Goal: Task Accomplishment & Management: Manage account settings

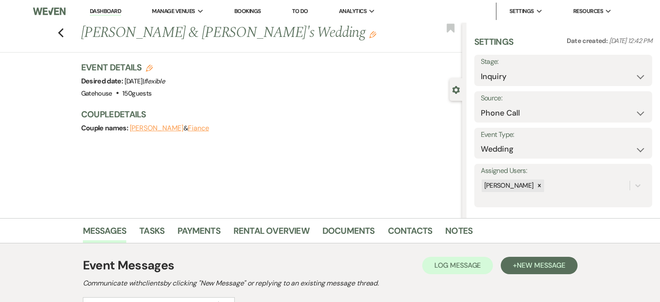
select select "22"
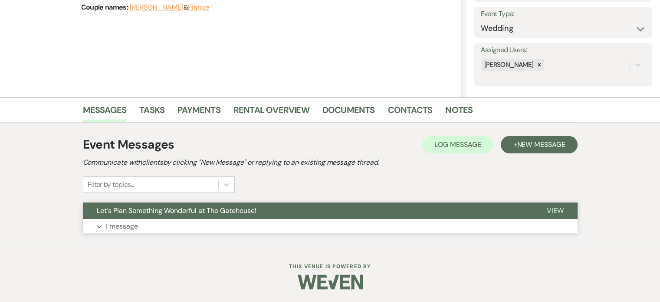
click at [117, 226] on p "1 message" at bounding box center [121, 226] width 33 height 11
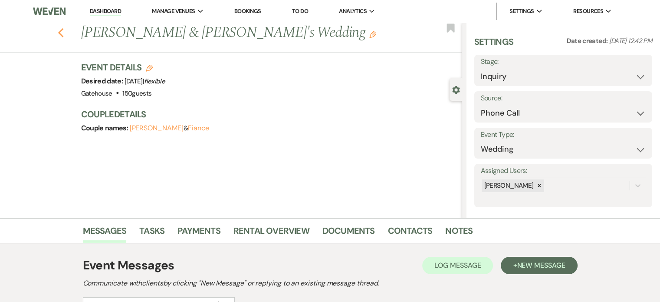
click at [63, 35] on use "button" at bounding box center [61, 33] width 6 height 10
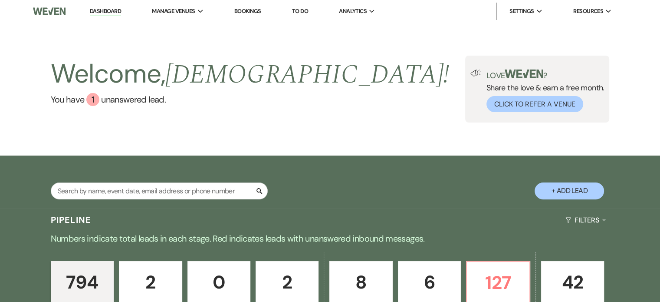
scroll to position [130, 0]
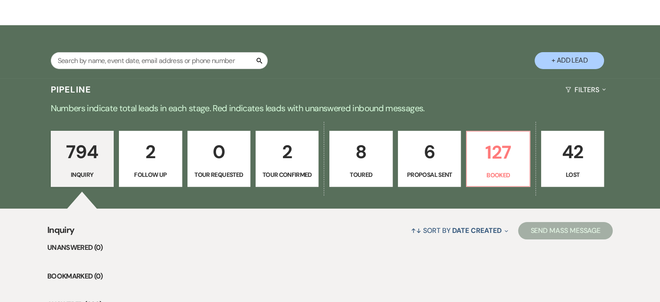
click at [424, 159] on p "6" at bounding box center [430, 151] width 52 height 29
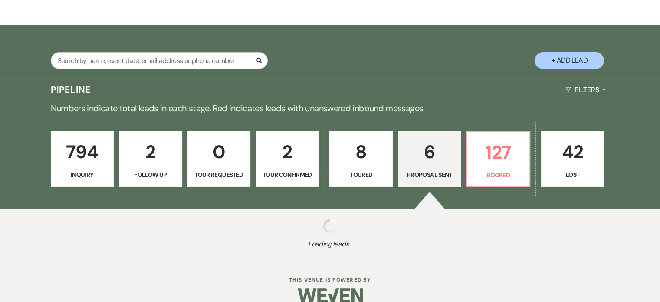
select select "6"
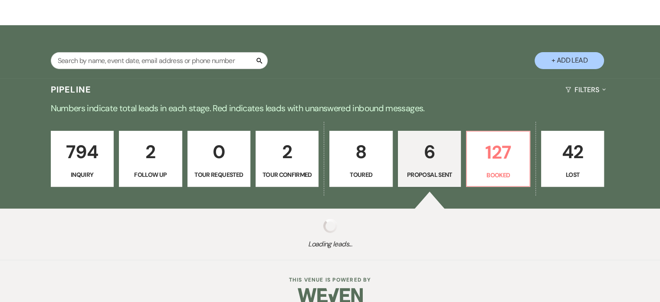
select select "6"
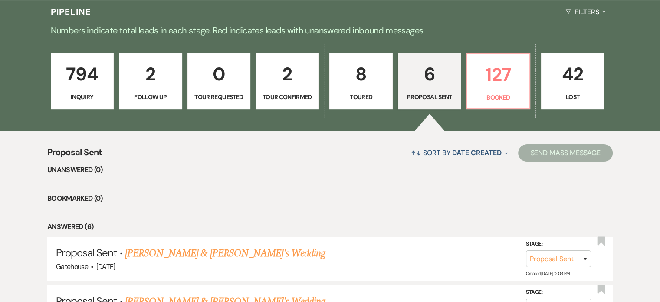
scroll to position [304, 0]
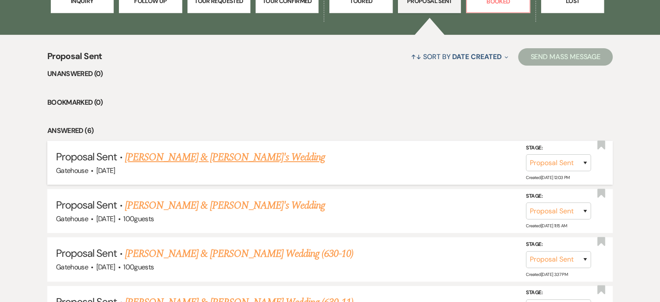
click at [211, 157] on link "[PERSON_NAME] & [PERSON_NAME]'s Wedding" at bounding box center [225, 157] width 201 height 16
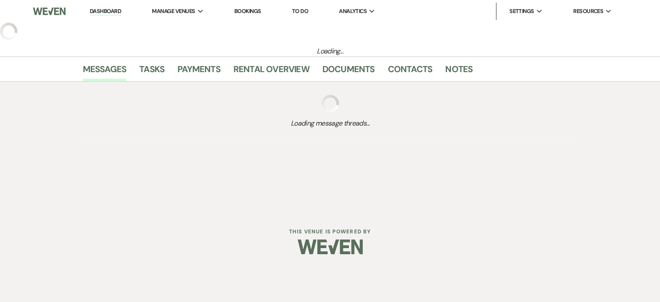
select select "6"
select select "2"
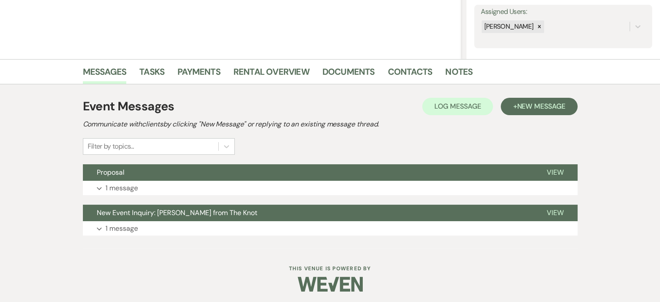
scroll to position [161, 0]
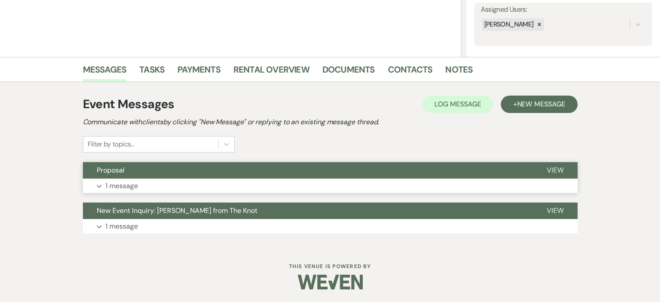
click at [118, 184] on p "1 message" at bounding box center [121, 185] width 33 height 11
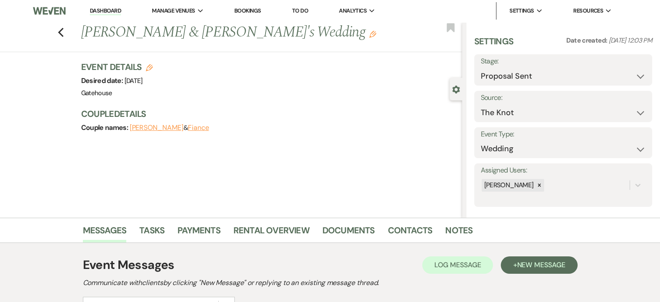
scroll to position [0, 0]
click at [267, 228] on link "Rental Overview" at bounding box center [272, 233] width 76 height 19
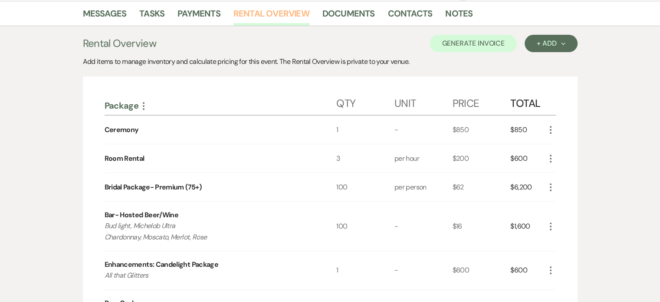
scroll to position [130, 0]
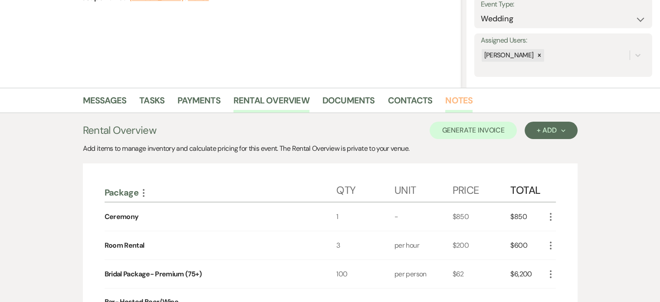
click at [459, 99] on link "Notes" at bounding box center [458, 102] width 27 height 19
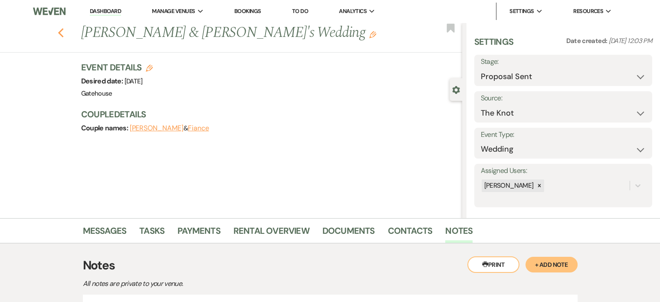
click at [63, 36] on use "button" at bounding box center [61, 33] width 6 height 10
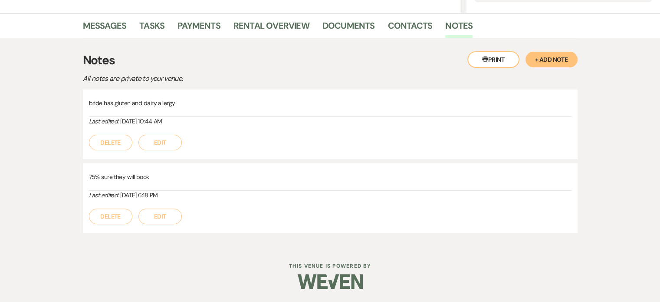
select select "6"
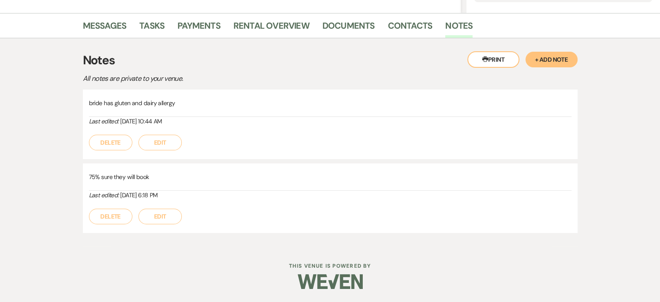
select select "6"
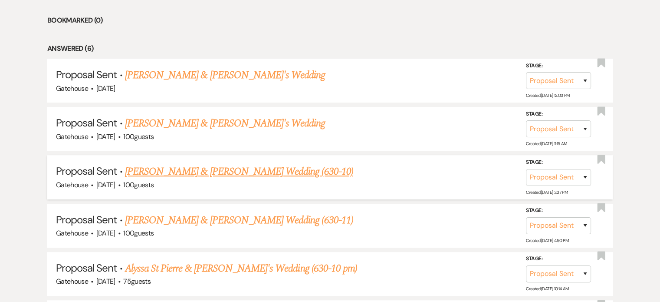
scroll to position [391, 0]
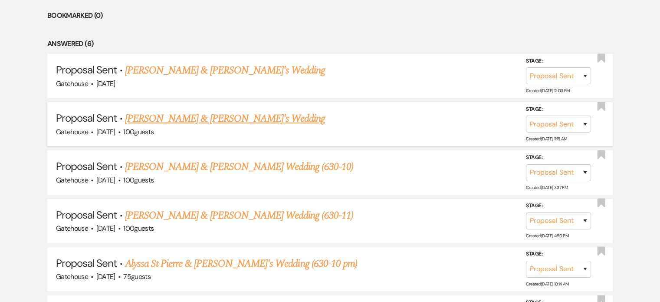
click at [199, 118] on link "[PERSON_NAME] & [PERSON_NAME]'s Wedding" at bounding box center [225, 119] width 201 height 16
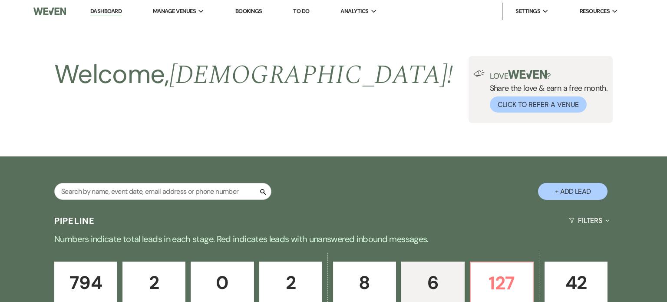
select select "6"
select select "5"
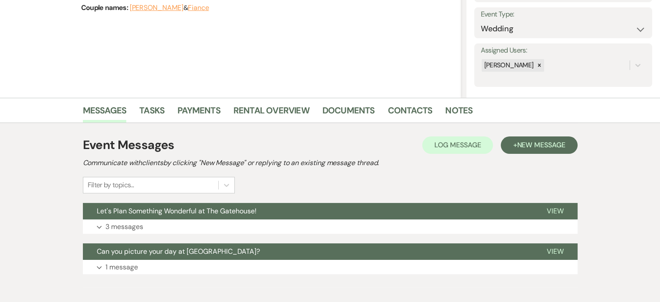
scroll to position [161, 0]
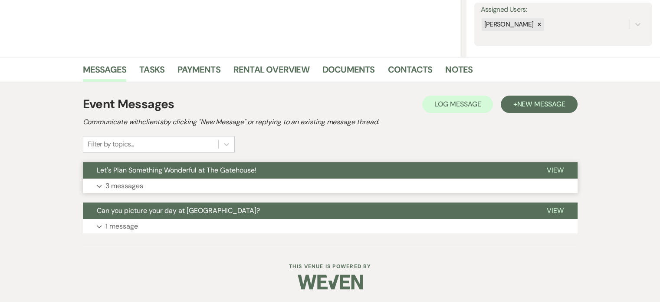
click at [129, 183] on p "3 messages" at bounding box center [124, 185] width 38 height 11
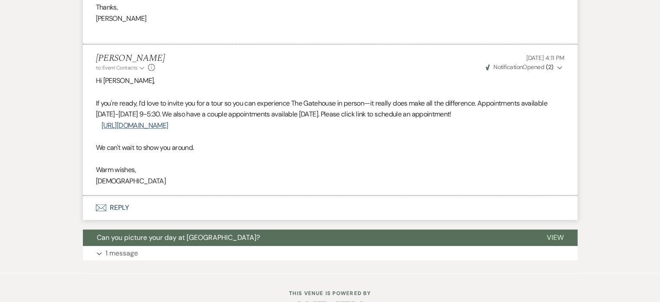
scroll to position [737, 0]
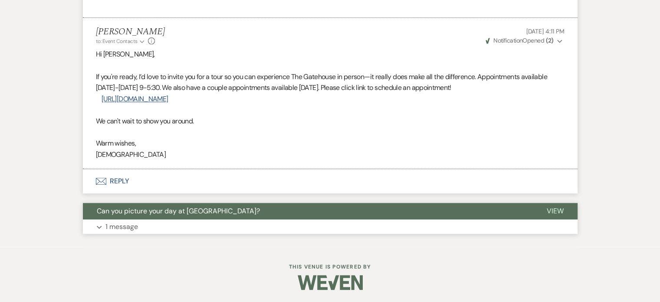
click at [115, 224] on p "1 message" at bounding box center [121, 226] width 33 height 11
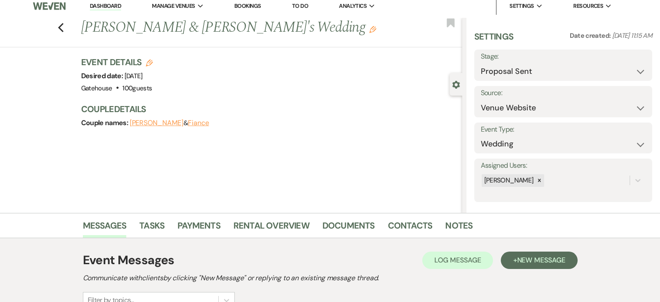
scroll to position [0, 0]
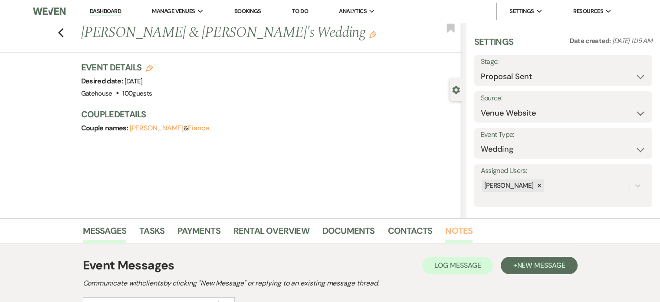
click at [455, 230] on link "Notes" at bounding box center [458, 233] width 27 height 19
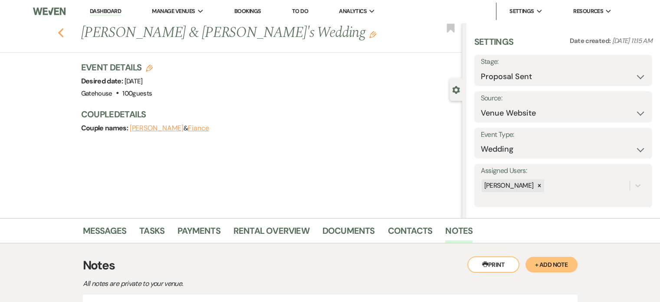
click at [63, 36] on icon "Previous" at bounding box center [61, 33] width 7 height 10
select select "6"
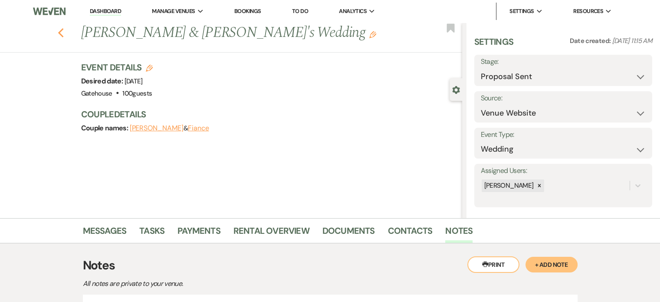
select select "6"
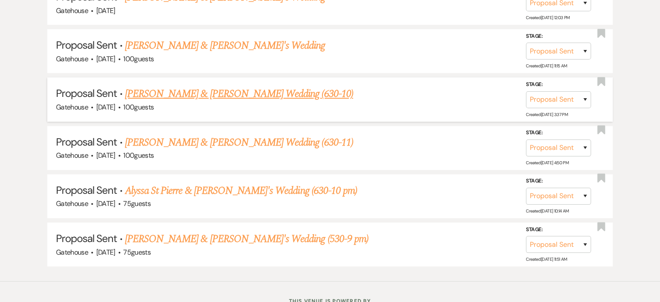
scroll to position [477, 0]
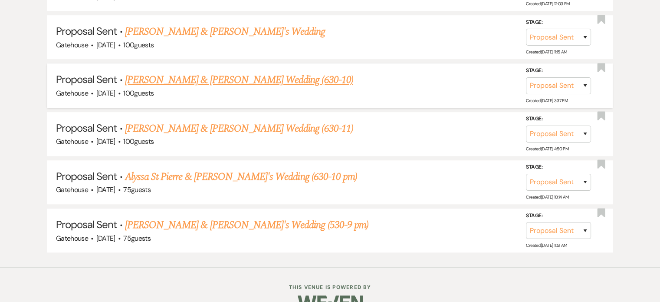
click at [214, 78] on link "[PERSON_NAME] & [PERSON_NAME] Wedding (630-10)" at bounding box center [239, 80] width 228 height 16
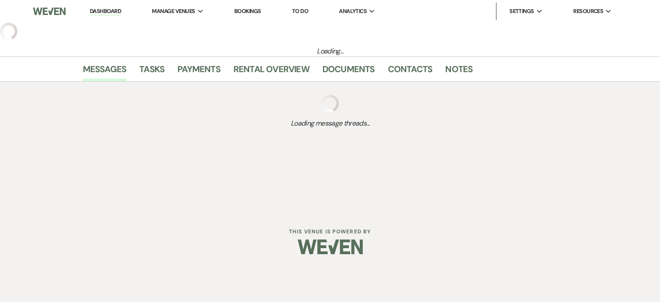
select select "6"
select select "5"
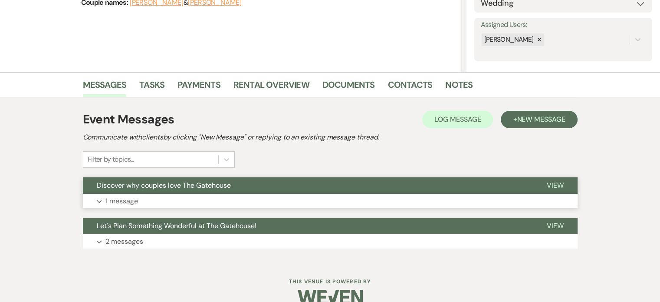
scroll to position [161, 0]
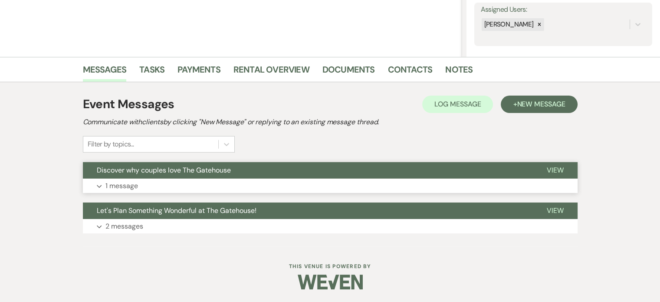
click at [125, 184] on p "1 message" at bounding box center [121, 185] width 33 height 11
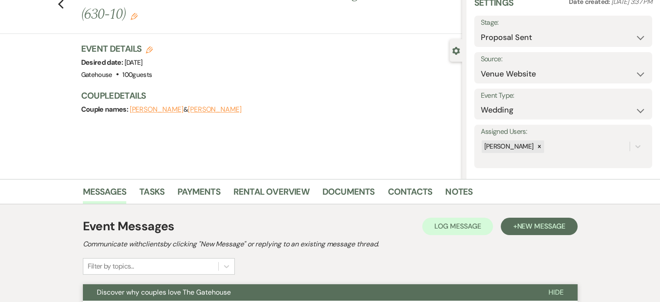
scroll to position [0, 0]
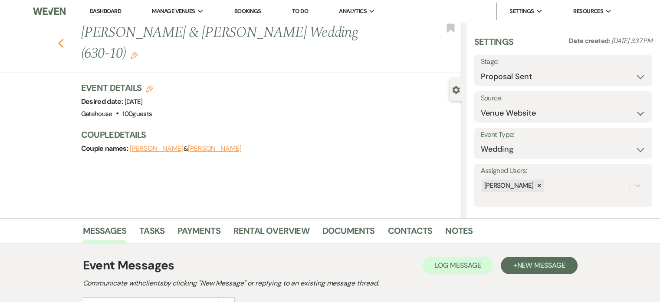
click at [61, 38] on icon "Previous" at bounding box center [61, 43] width 7 height 10
select select "6"
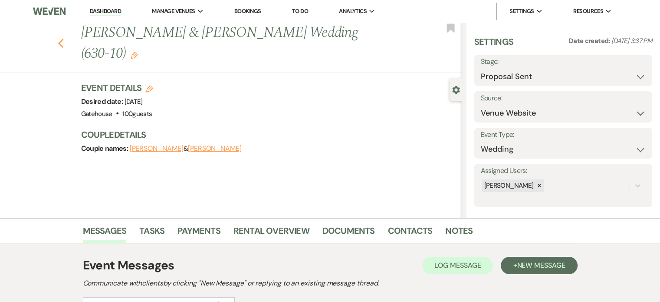
select select "6"
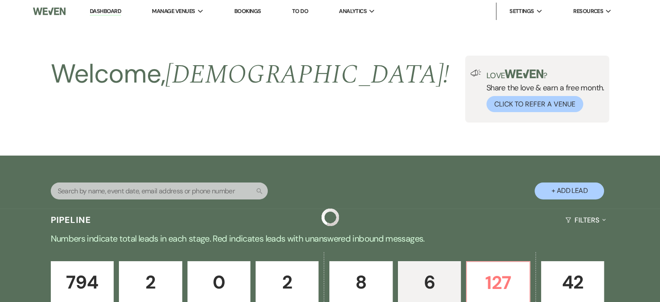
scroll to position [477, 0]
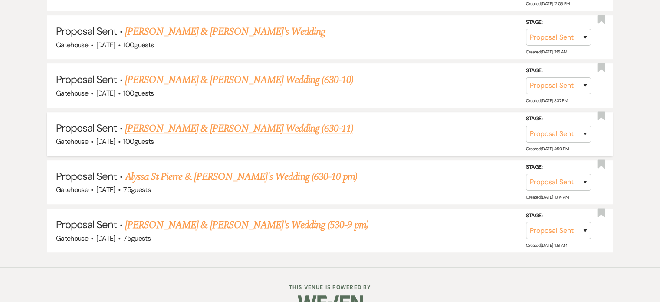
click at [223, 125] on link "[PERSON_NAME] & [PERSON_NAME] Wedding (630-11)" at bounding box center [239, 129] width 228 height 16
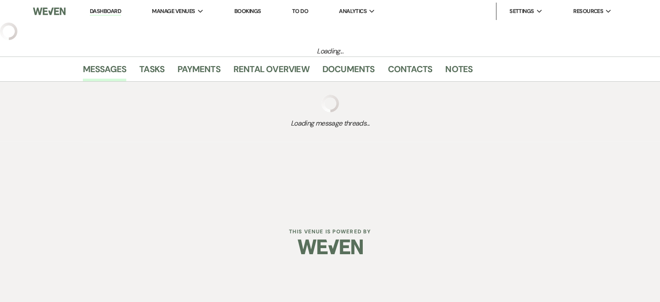
select select "6"
select select "2"
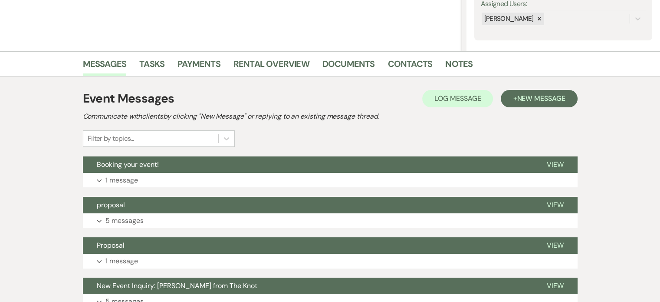
scroll to position [174, 0]
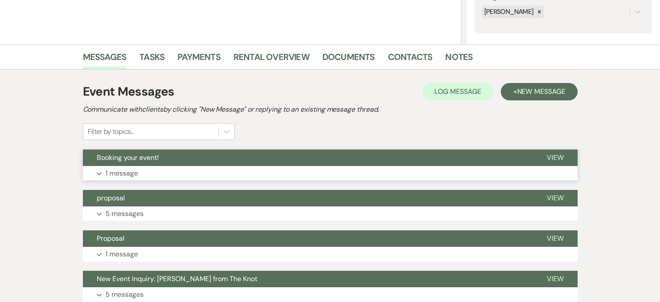
click at [123, 173] on p "1 message" at bounding box center [121, 173] width 33 height 11
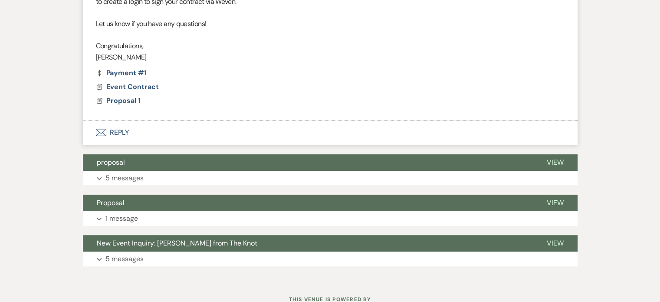
scroll to position [521, 0]
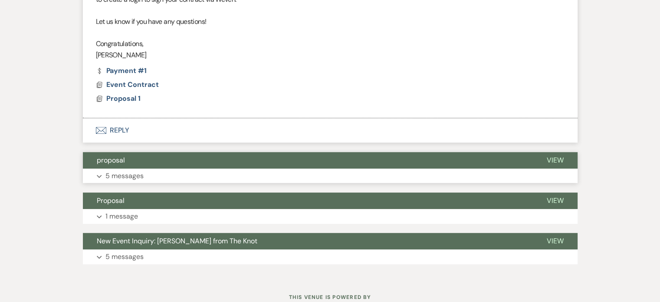
click at [128, 174] on p "5 messages" at bounding box center [124, 175] width 38 height 11
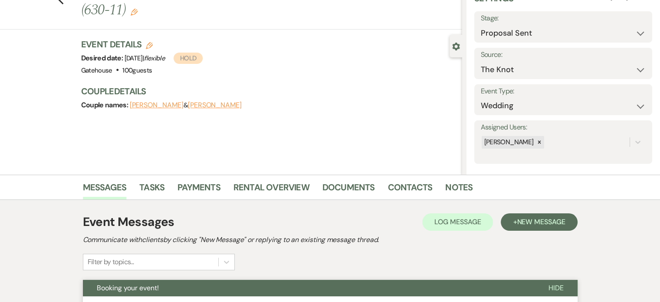
scroll to position [0, 0]
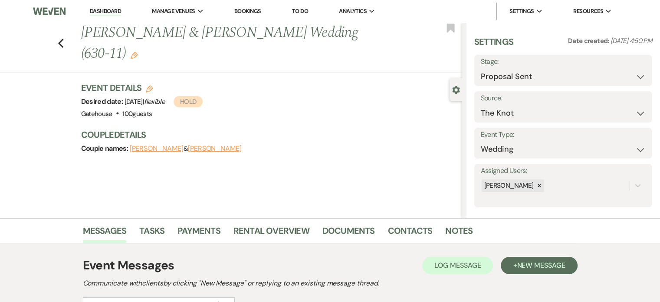
click at [60, 33] on div "Previous [PERSON_NAME] & [PERSON_NAME] Wedding (630-11) Edit Bookmark" at bounding box center [229, 48] width 467 height 50
click at [210, 229] on link "Payments" at bounding box center [199, 233] width 43 height 19
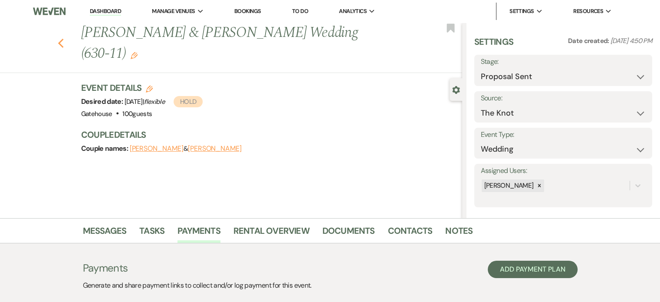
click at [63, 38] on icon "Previous" at bounding box center [61, 43] width 7 height 10
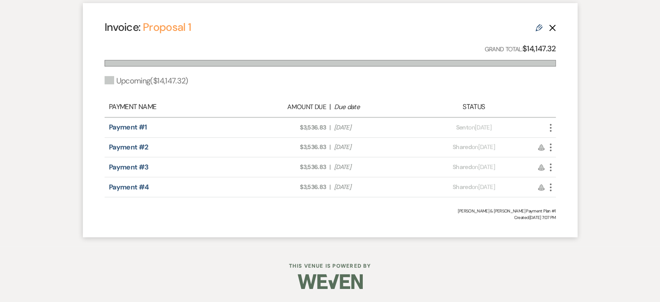
select select "6"
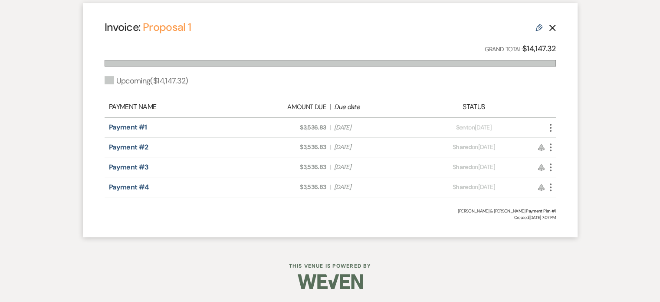
select select "6"
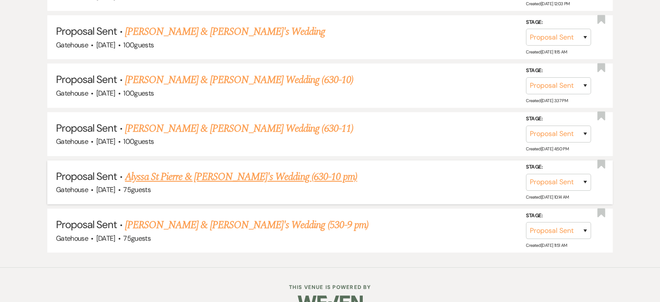
click at [224, 174] on link "Alyssa St Pierre & [PERSON_NAME]'s Wedding (630-10 pm)" at bounding box center [241, 177] width 232 height 16
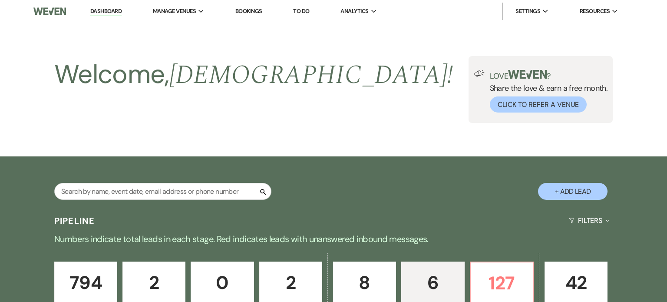
select select "6"
select select "5"
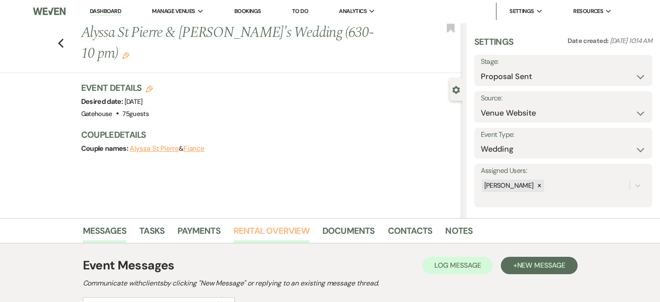
click at [280, 227] on link "Rental Overview" at bounding box center [272, 233] width 76 height 19
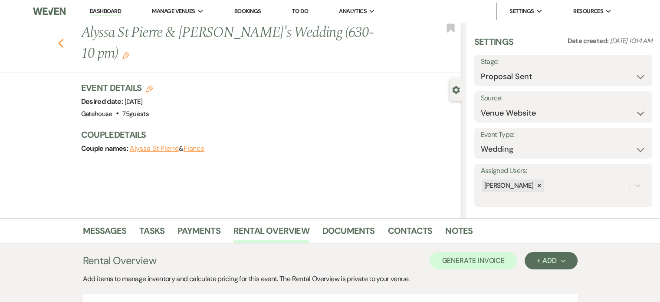
click at [63, 39] on use "button" at bounding box center [61, 44] width 6 height 10
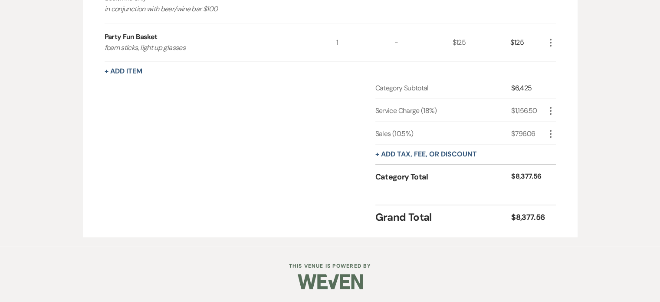
select select "6"
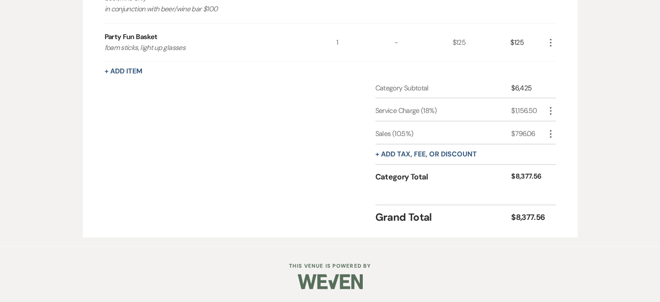
select select "6"
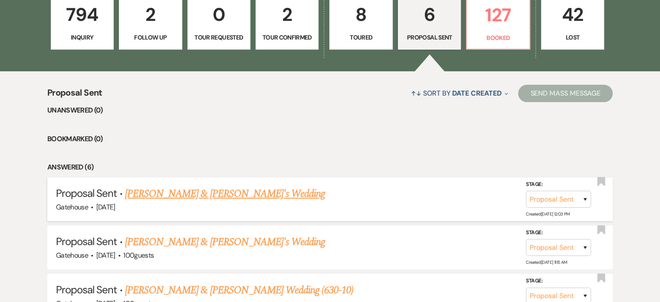
scroll to position [217, 0]
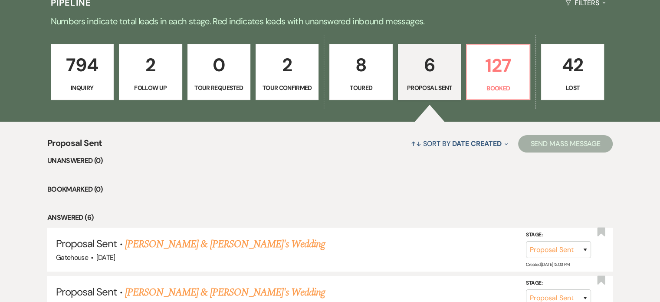
click at [367, 69] on p "8" at bounding box center [361, 64] width 52 height 29
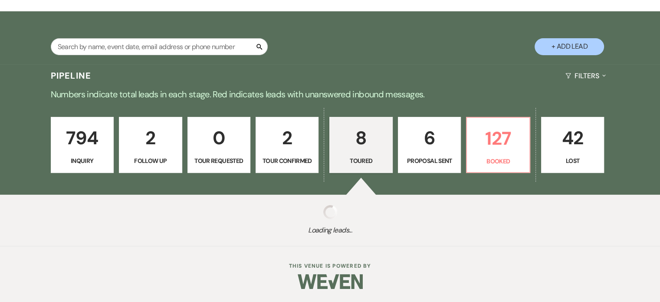
scroll to position [217, 0]
select select "5"
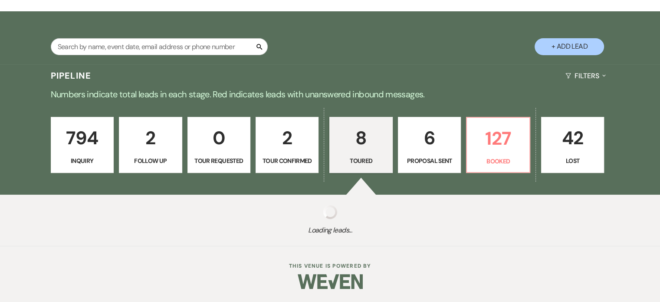
select select "5"
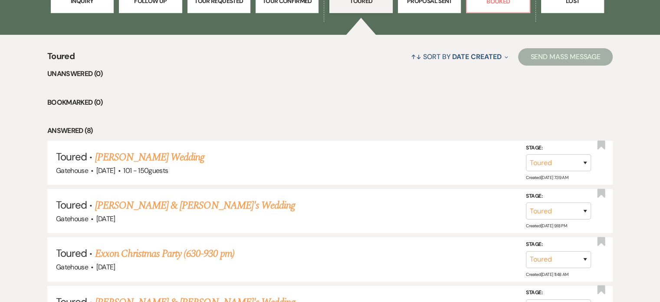
scroll to position [347, 0]
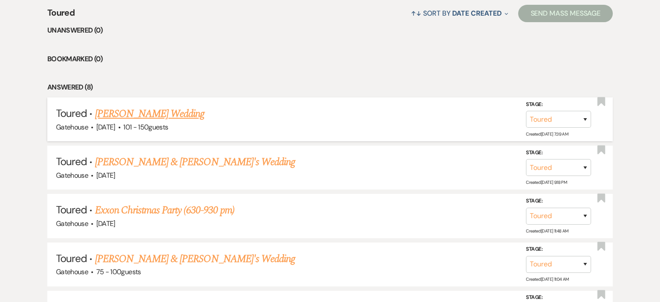
click at [151, 113] on link "[PERSON_NAME] Wedding" at bounding box center [150, 114] width 110 height 16
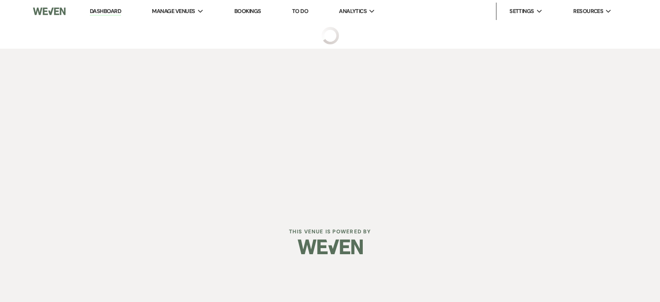
select select "5"
select select "2"
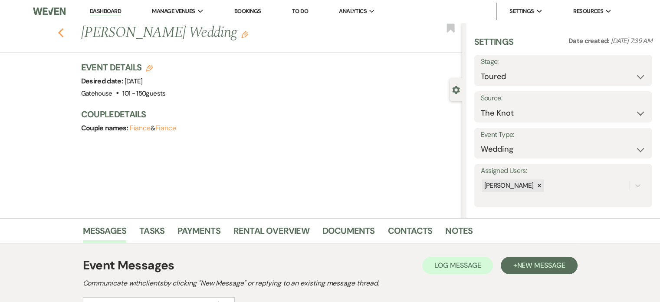
click at [63, 33] on use "button" at bounding box center [61, 33] width 6 height 10
select select "5"
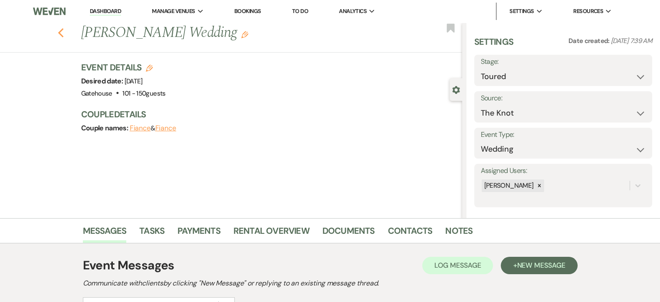
select select "5"
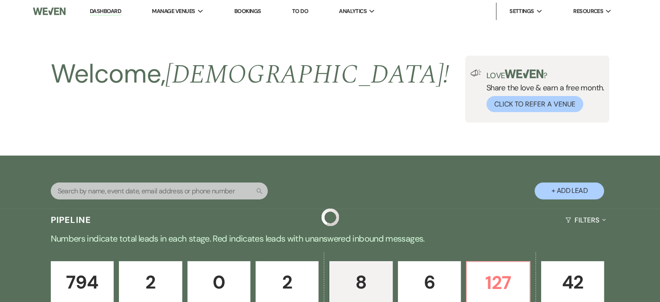
scroll to position [347, 0]
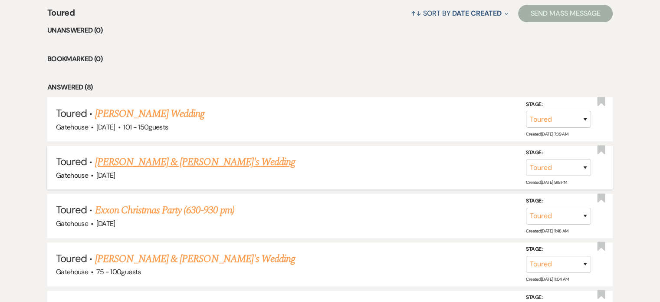
click at [167, 163] on link "[PERSON_NAME] & [PERSON_NAME]'s Wedding" at bounding box center [195, 162] width 201 height 16
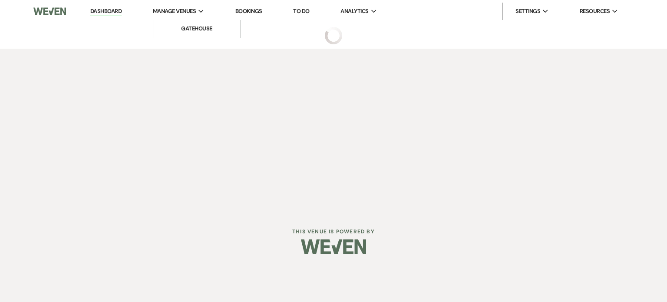
select select "5"
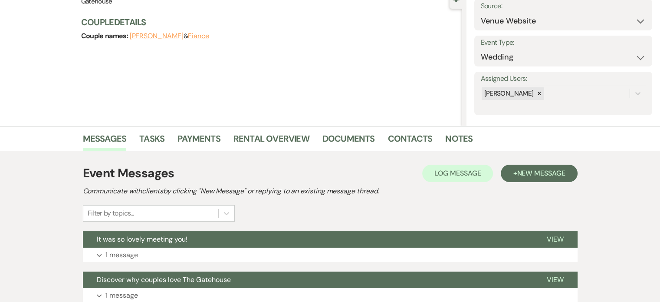
scroll to position [130, 0]
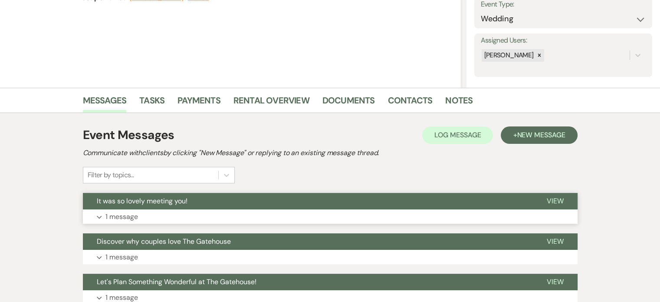
click at [119, 213] on p "1 message" at bounding box center [121, 216] width 33 height 11
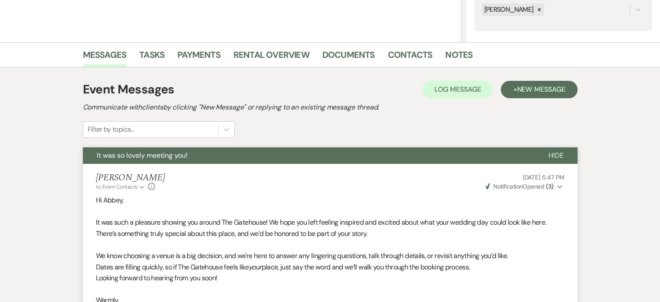
scroll to position [174, 0]
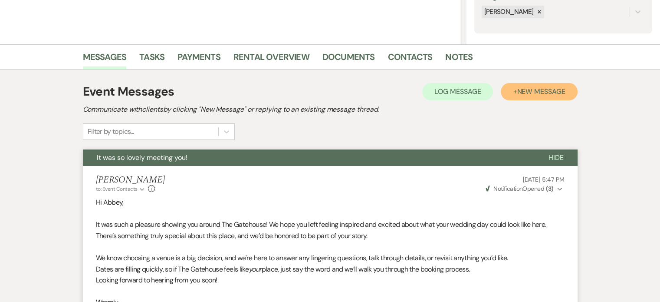
click at [539, 89] on span "New Message" at bounding box center [541, 91] width 48 height 9
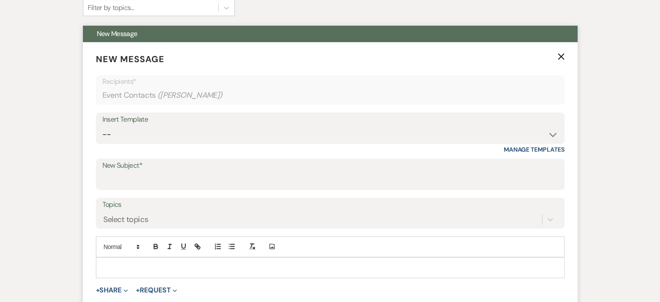
scroll to position [304, 0]
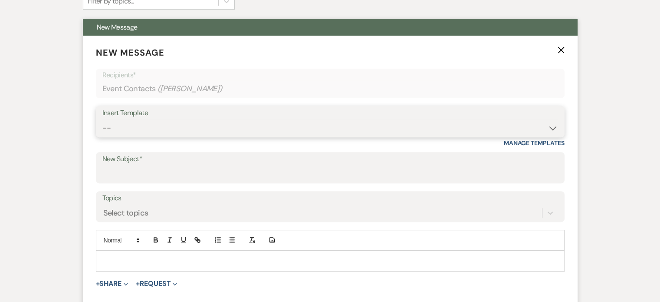
click at [173, 128] on select "-- Tour Request Response Proposal 6-9 Month Check-in Happy 1 Month Anniversary!…" at bounding box center [330, 127] width 456 height 17
select select "6138"
click at [102, 119] on select "-- Tour Request Response Proposal 6-9 Month Check-in Happy 1 Month Anniversary!…" at bounding box center [330, 127] width 456 height 17
type input "Is choosing your venue still on your to do list?"
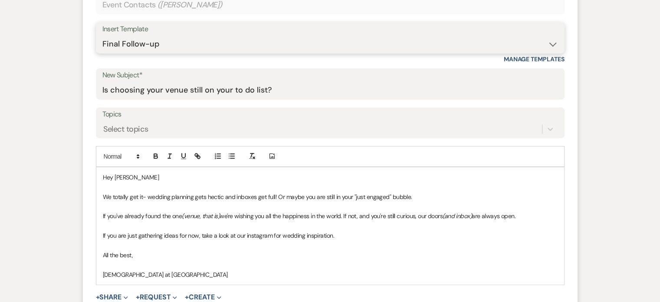
scroll to position [434, 0]
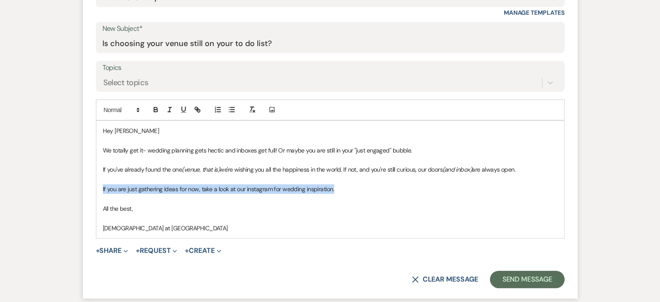
drag, startPoint x: 345, startPoint y: 190, endPoint x: 92, endPoint y: 189, distance: 252.6
click at [92, 189] on form "New Message X Draft Recipients* Event Contacts ( [PERSON_NAME] ) Insert Templat…" at bounding box center [330, 101] width 495 height 393
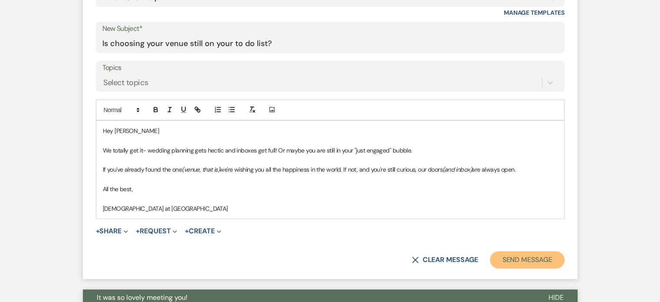
click at [519, 259] on button "Send Message" at bounding box center [527, 259] width 74 height 17
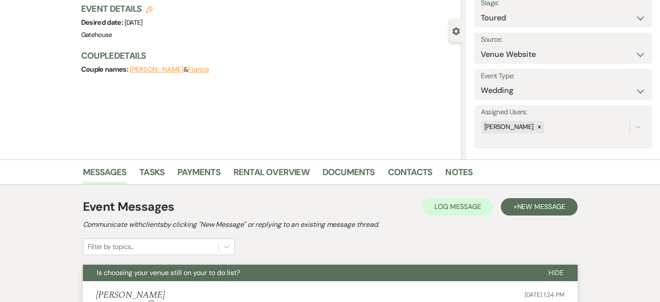
scroll to position [0, 0]
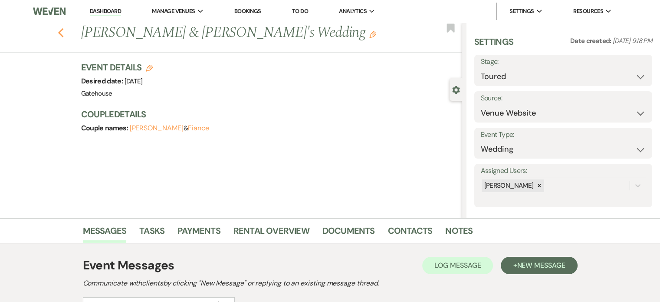
click at [64, 33] on icon "Previous" at bounding box center [61, 33] width 7 height 10
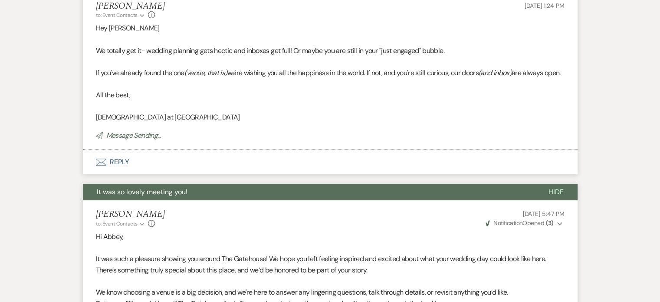
select select "5"
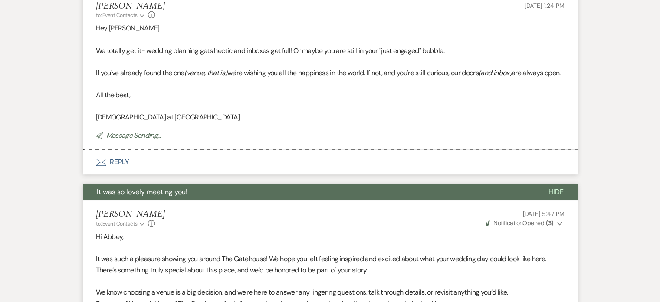
select select "5"
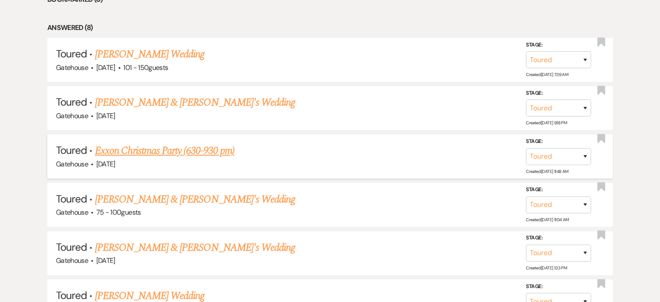
scroll to position [434, 0]
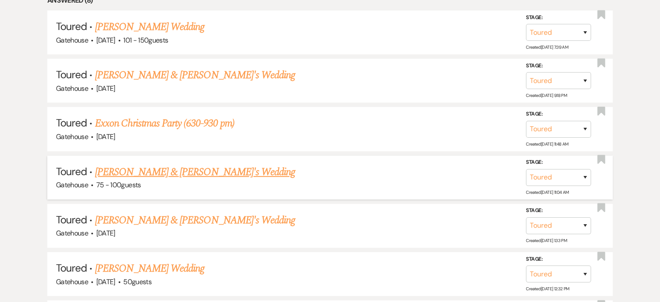
click at [192, 168] on link "[PERSON_NAME] & [PERSON_NAME]'s Wedding" at bounding box center [195, 172] width 201 height 16
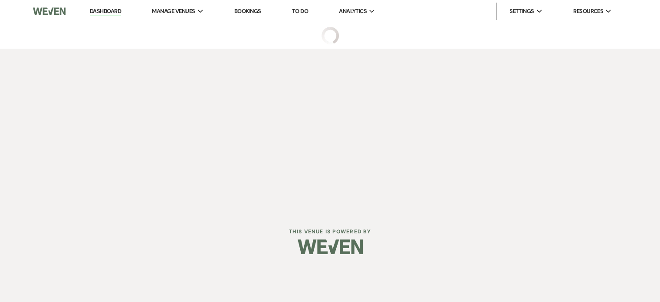
select select "5"
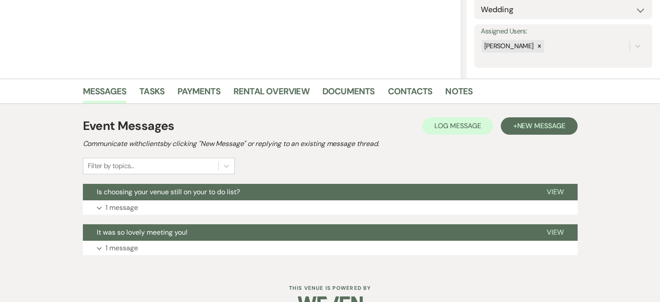
scroll to position [161, 0]
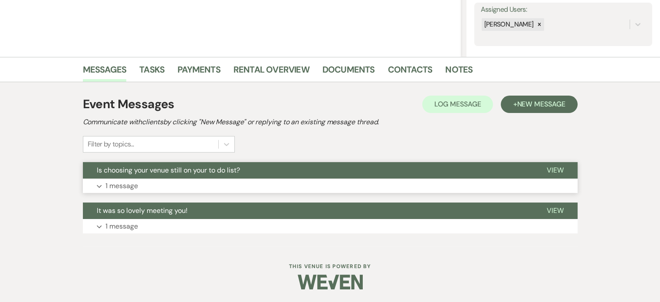
click at [115, 184] on p "1 message" at bounding box center [121, 185] width 33 height 11
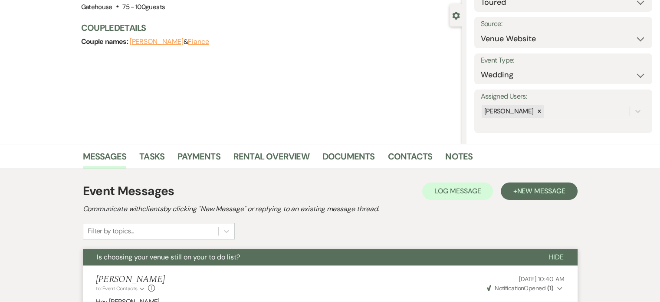
scroll to position [0, 0]
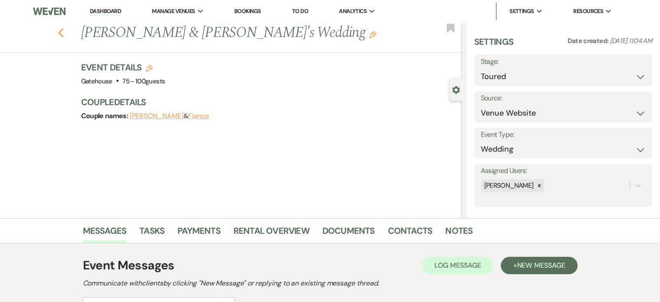
click at [63, 36] on use "button" at bounding box center [61, 33] width 6 height 10
select select "5"
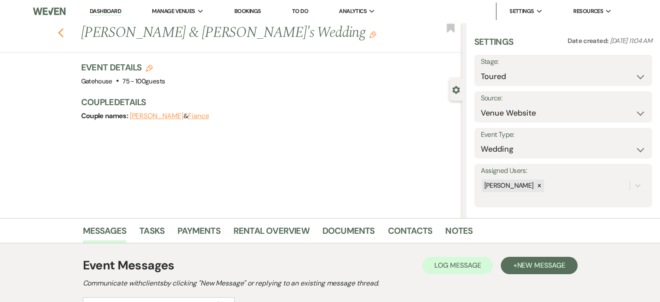
select select "5"
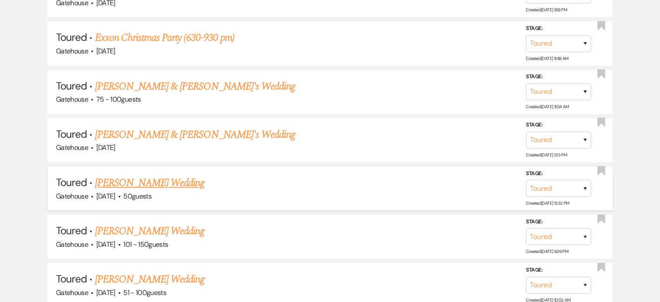
scroll to position [521, 0]
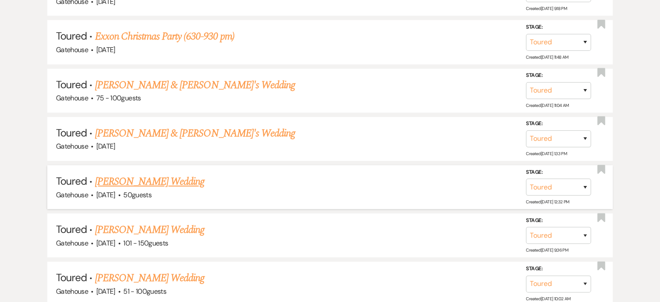
click at [163, 175] on link "[PERSON_NAME] Wedding" at bounding box center [150, 182] width 110 height 16
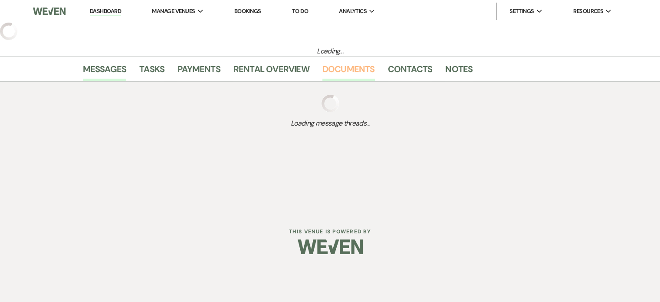
select select "5"
select select "2"
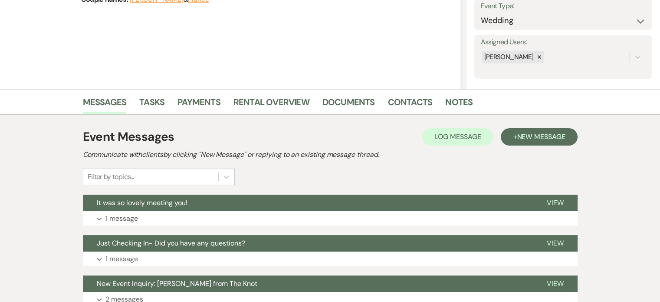
scroll to position [174, 0]
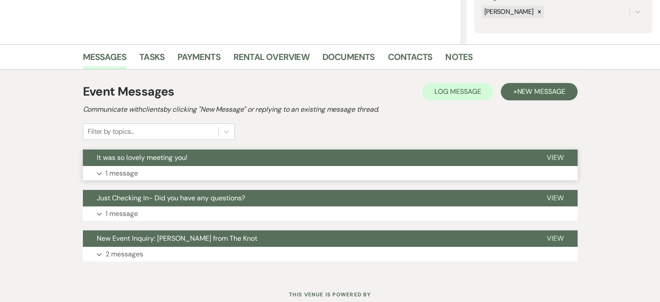
click at [118, 171] on p "1 message" at bounding box center [121, 173] width 33 height 11
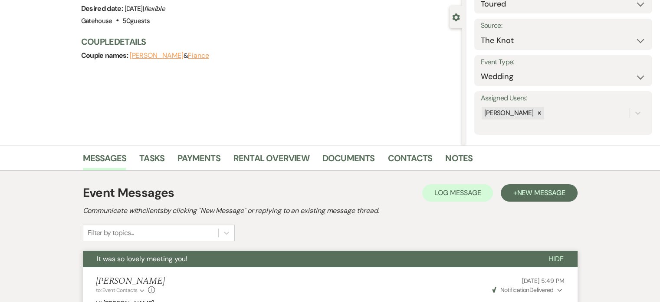
scroll to position [0, 0]
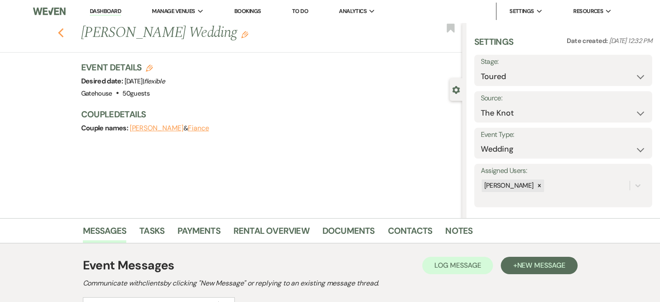
click at [64, 30] on icon "Previous" at bounding box center [61, 33] width 7 height 10
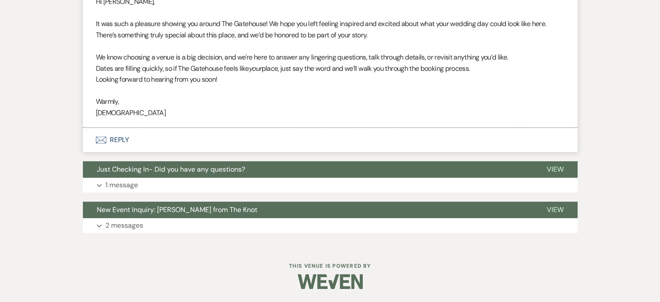
select select "5"
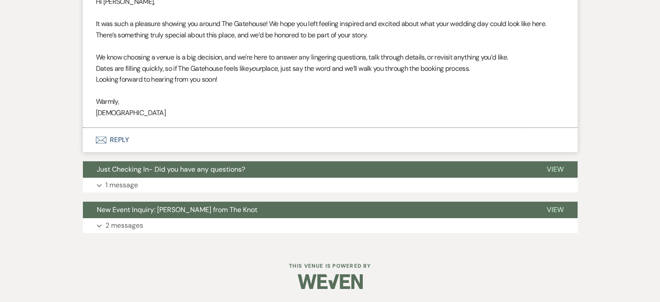
select select "5"
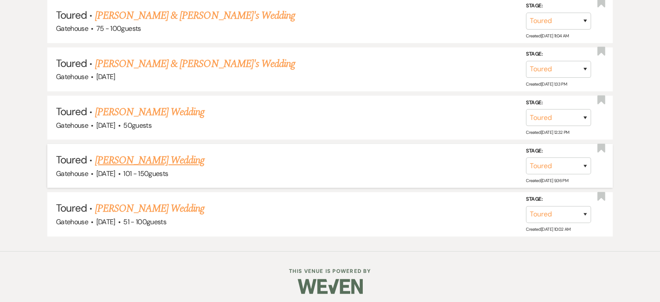
scroll to position [591, 0]
click at [148, 156] on link "[PERSON_NAME] Wedding" at bounding box center [150, 160] width 110 height 16
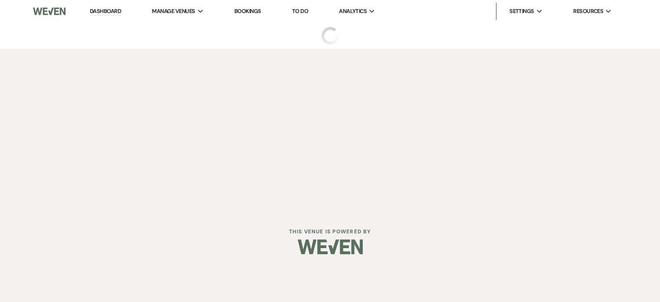
select select "5"
select select "2"
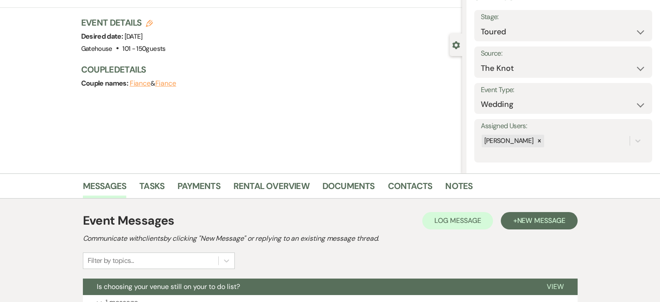
scroll to position [130, 0]
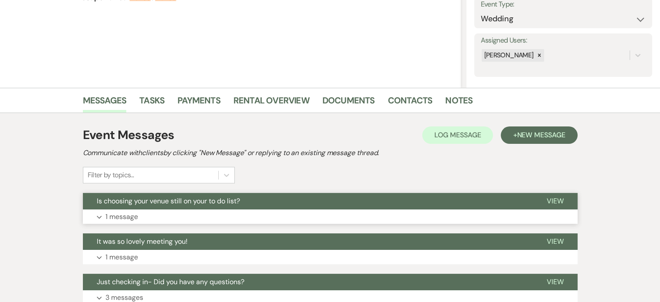
click at [125, 215] on p "1 message" at bounding box center [121, 216] width 33 height 11
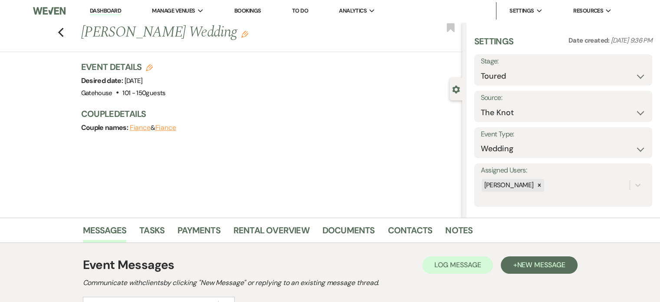
scroll to position [0, 0]
click at [631, 72] on select "Inquiry Follow Up Tour Requested Tour Confirmed Toured Proposal Sent Booked Lost" at bounding box center [563, 76] width 165 height 17
select select "1"
click at [481, 68] on select "Inquiry Follow Up Tour Requested Tour Confirmed Toured Proposal Sent Booked Lost" at bounding box center [563, 76] width 165 height 17
click at [618, 71] on button "Save" at bounding box center [634, 70] width 37 height 17
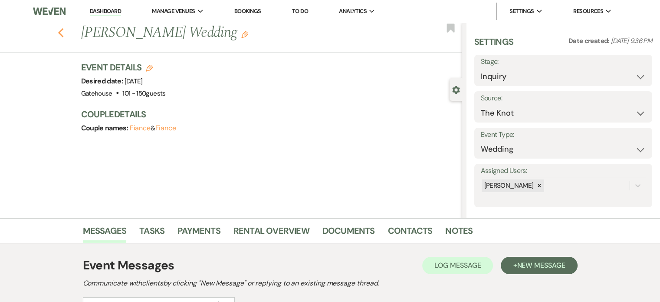
click at [63, 32] on use "button" at bounding box center [61, 33] width 6 height 10
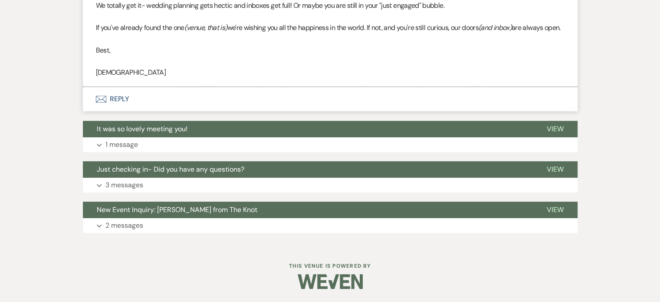
select select "5"
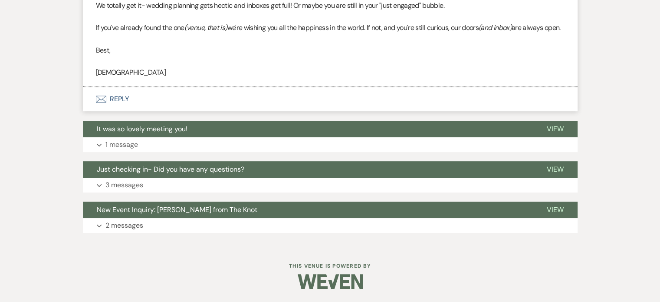
select select "5"
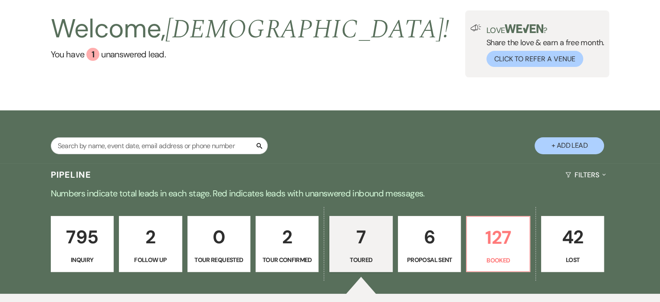
scroll to position [22, 0]
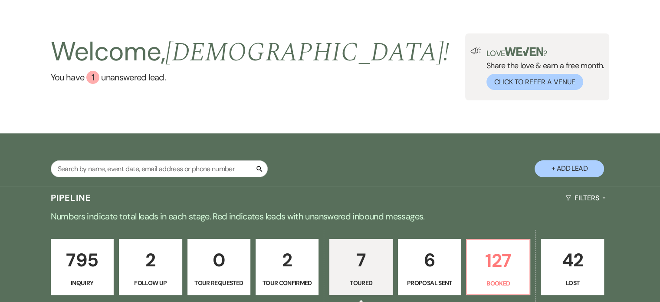
click at [431, 263] on p "6" at bounding box center [430, 259] width 52 height 29
select select "6"
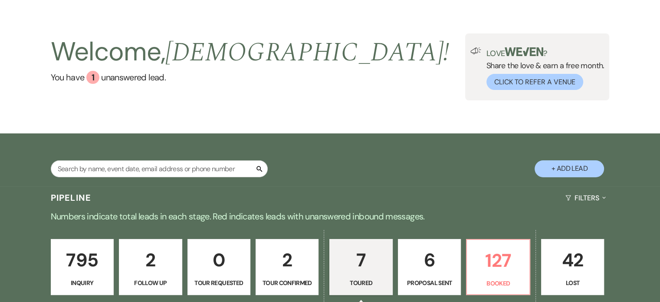
select select "6"
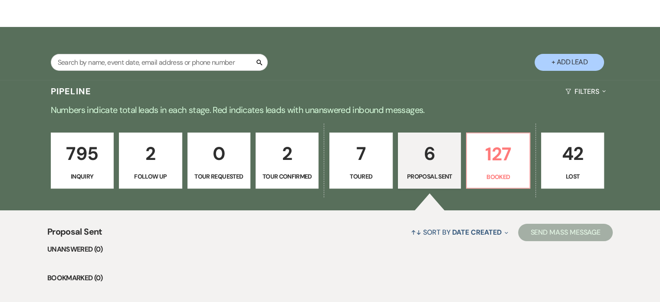
scroll to position [130, 0]
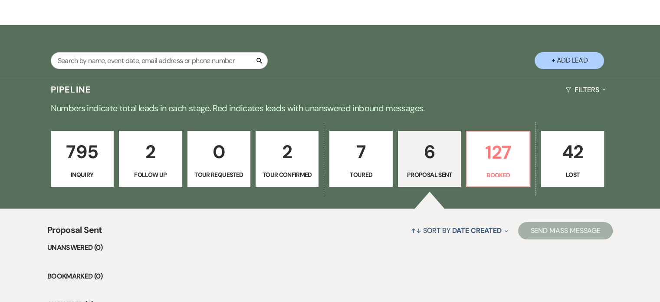
click at [291, 158] on p "2" at bounding box center [287, 151] width 52 height 29
select select "4"
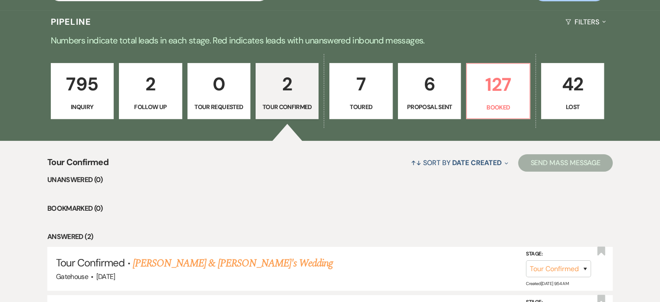
scroll to position [304, 0]
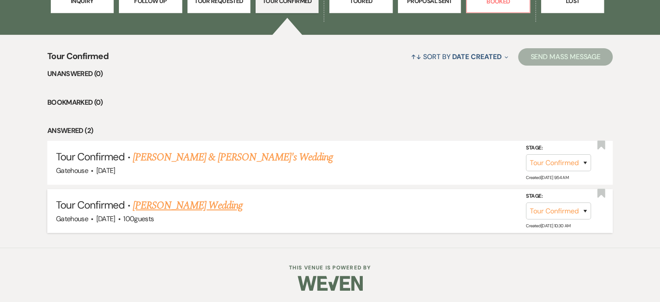
click at [196, 201] on link "[PERSON_NAME] Wedding" at bounding box center [188, 206] width 110 height 16
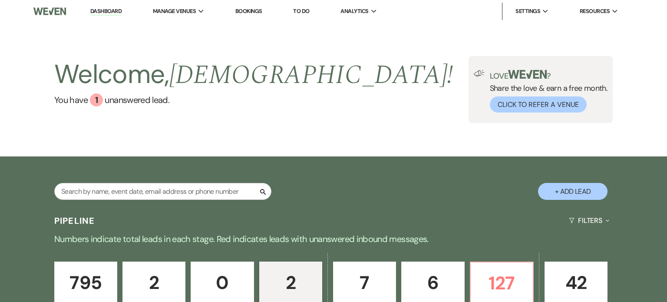
select select "4"
select select "2"
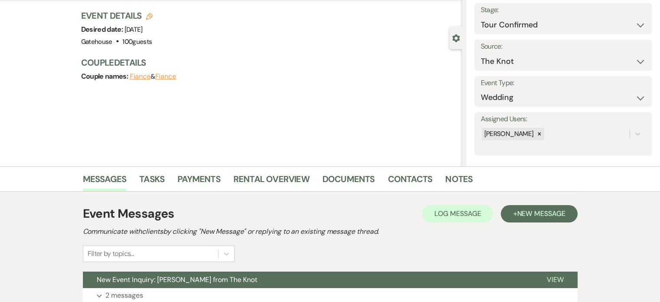
scroll to position [121, 0]
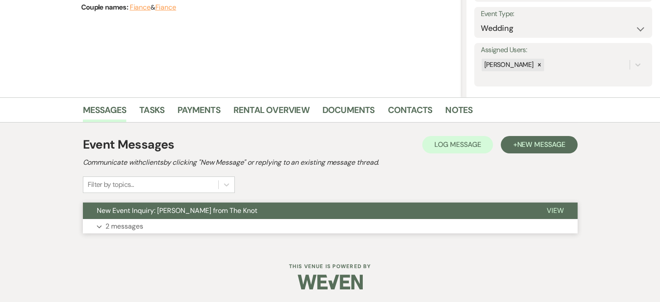
click at [117, 224] on p "2 messages" at bounding box center [124, 226] width 38 height 11
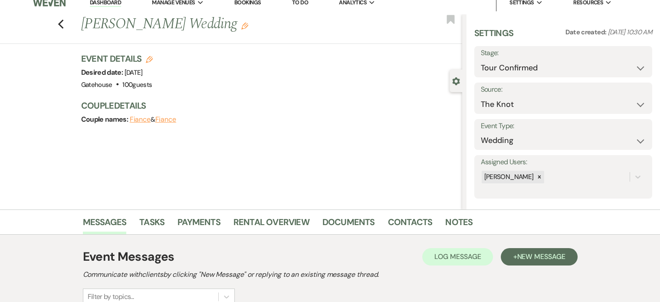
scroll to position [0, 0]
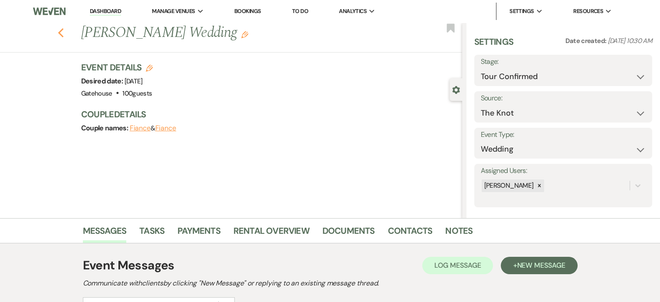
click at [63, 34] on use "button" at bounding box center [61, 33] width 6 height 10
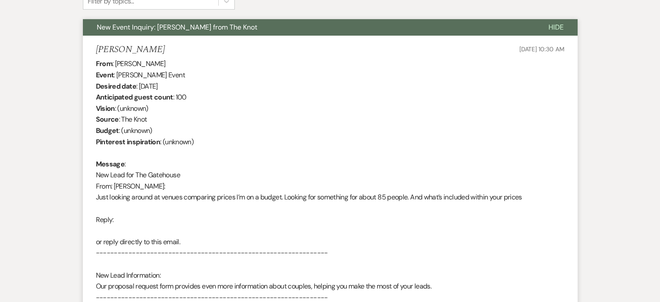
select select "4"
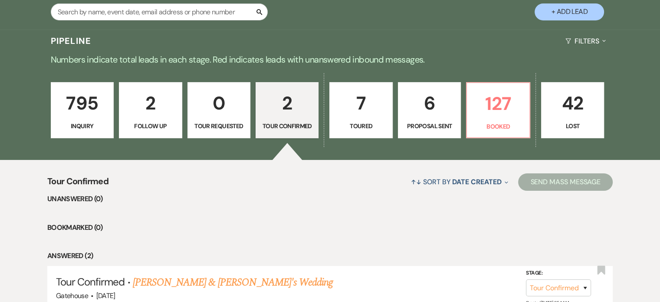
scroll to position [174, 0]
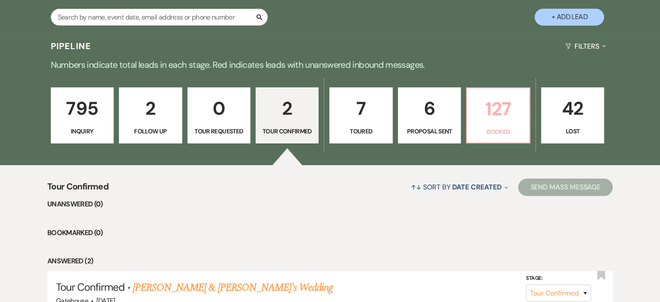
click at [504, 119] on p "127" at bounding box center [498, 108] width 52 height 29
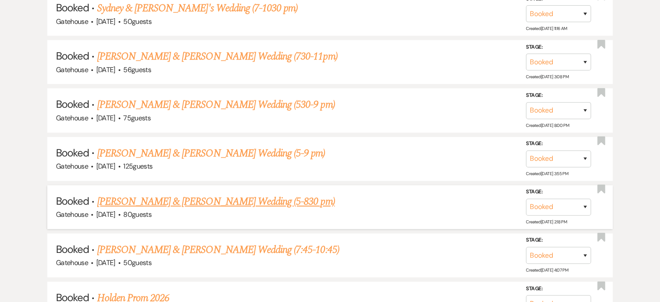
scroll to position [695, 0]
click at [155, 196] on link "[PERSON_NAME] & [PERSON_NAME] Wedding (5-830 pm)" at bounding box center [216, 201] width 238 height 16
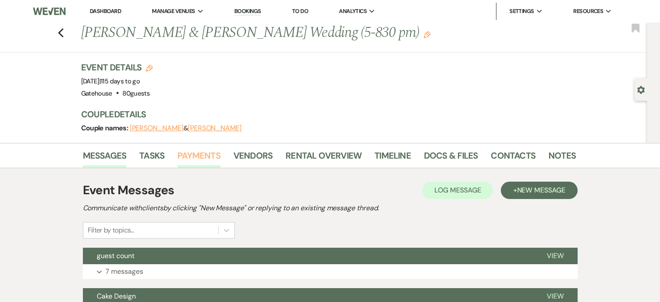
click at [193, 152] on link "Payments" at bounding box center [199, 157] width 43 height 19
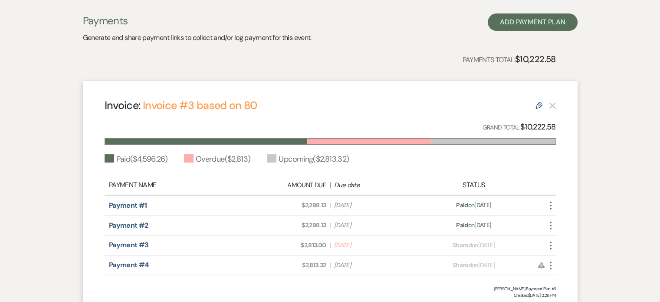
scroll to position [174, 0]
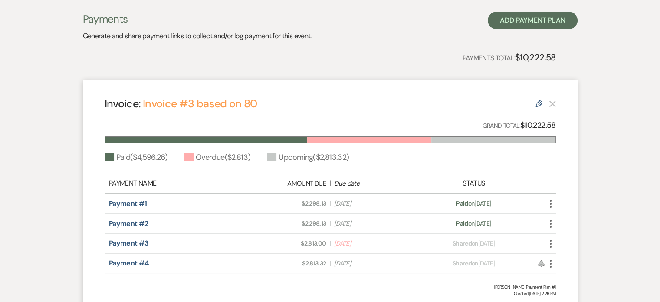
click at [551, 241] on icon "More" at bounding box center [551, 243] width 10 height 10
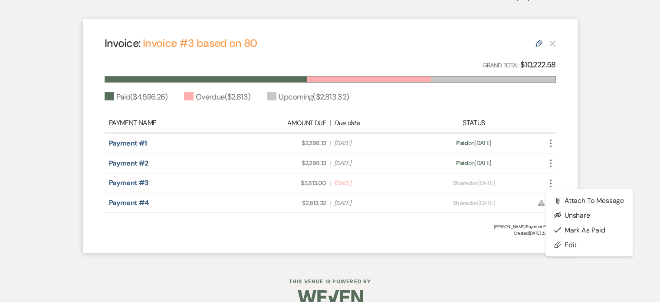
scroll to position [249, 0]
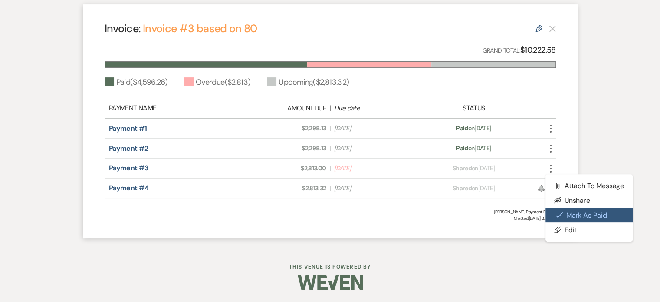
click at [580, 214] on button "Check [PERSON_NAME] [PERSON_NAME] as Paid" at bounding box center [590, 214] width 88 height 15
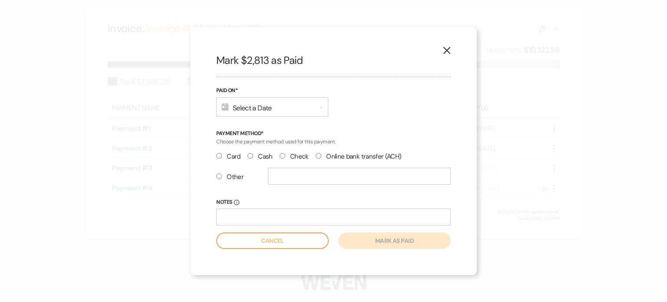
click at [224, 107] on icon "Calendar" at bounding box center [225, 106] width 7 height 7
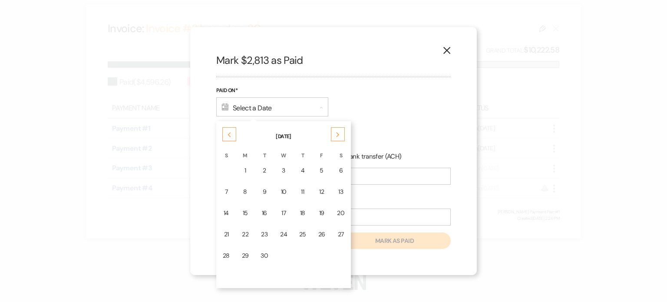
click at [261, 230] on div "23" at bounding box center [263, 234] width 7 height 9
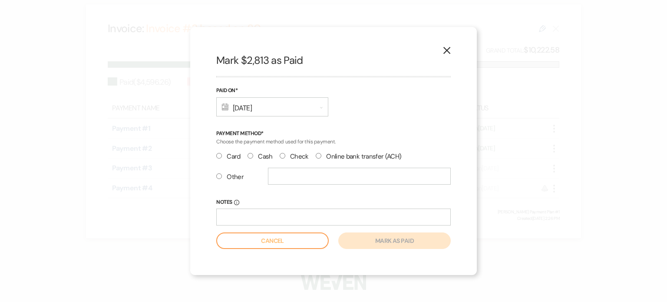
click at [281, 155] on input "Check" at bounding box center [283, 156] width 6 height 6
radio input "true"
click at [414, 240] on button "Mark as paid" at bounding box center [394, 240] width 112 height 16
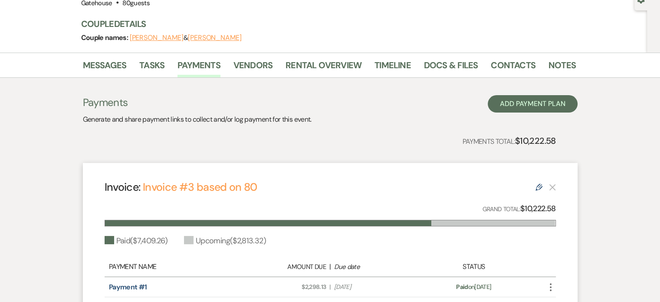
scroll to position [75, 0]
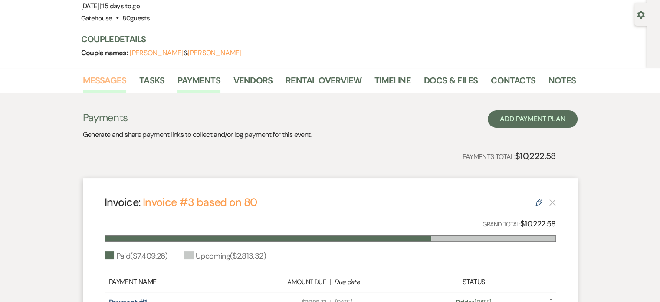
click at [111, 75] on link "Messages" at bounding box center [105, 82] width 44 height 19
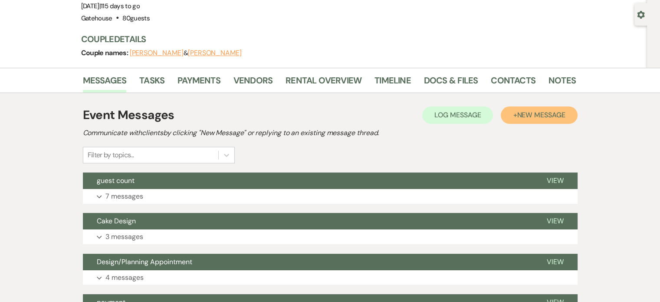
click at [545, 118] on span "New Message" at bounding box center [541, 114] width 48 height 9
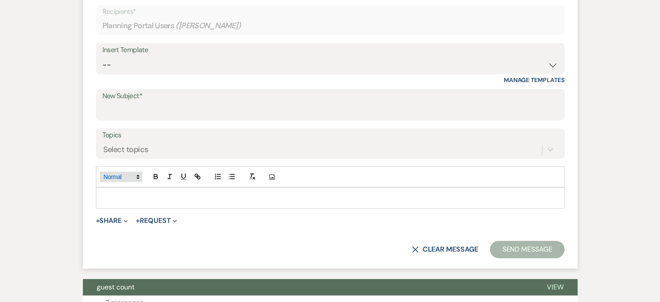
scroll to position [292, 0]
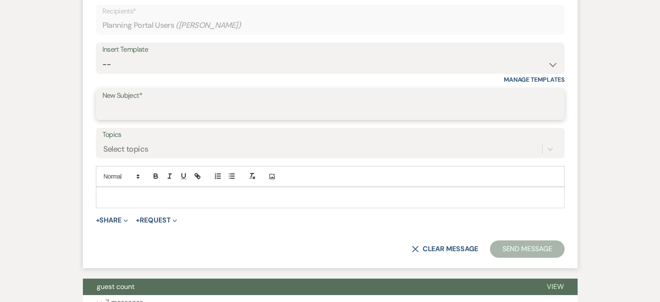
click at [138, 112] on input "New Subject*" at bounding box center [330, 110] width 456 height 17
type input "payment"
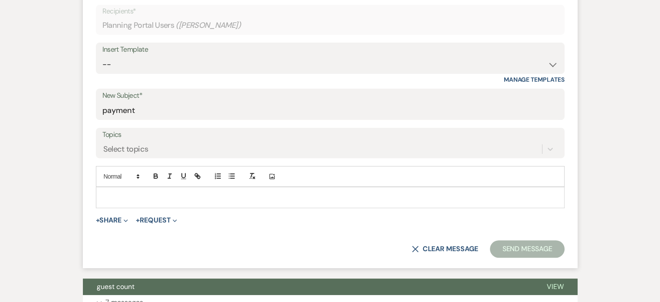
click at [105, 189] on div at bounding box center [330, 197] width 468 height 20
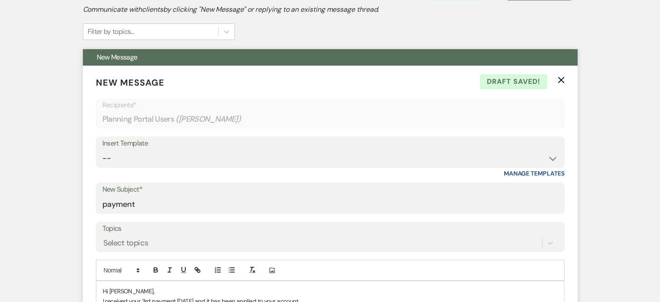
scroll to position [336, 0]
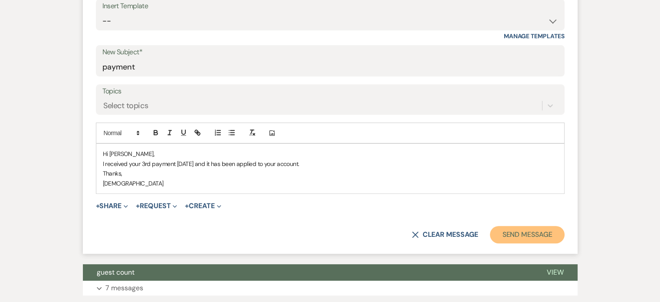
click at [526, 234] on button "Send Message" at bounding box center [527, 234] width 74 height 17
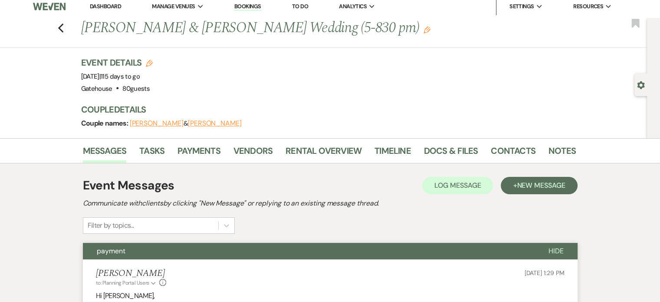
scroll to position [0, 0]
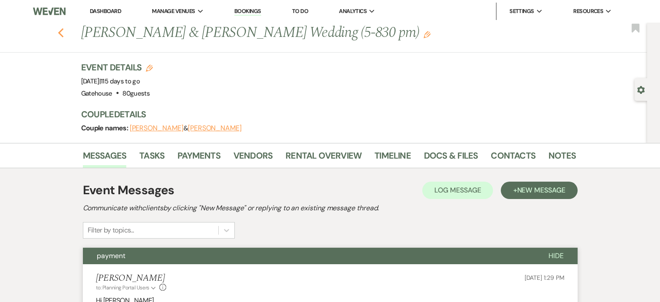
click at [64, 33] on icon "Previous" at bounding box center [61, 33] width 7 height 10
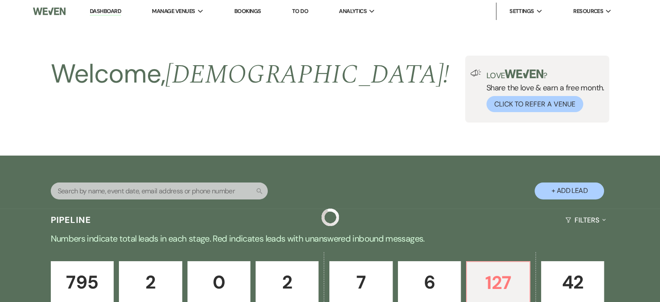
scroll to position [695, 0]
